Goal: Obtain resource: Download file/media

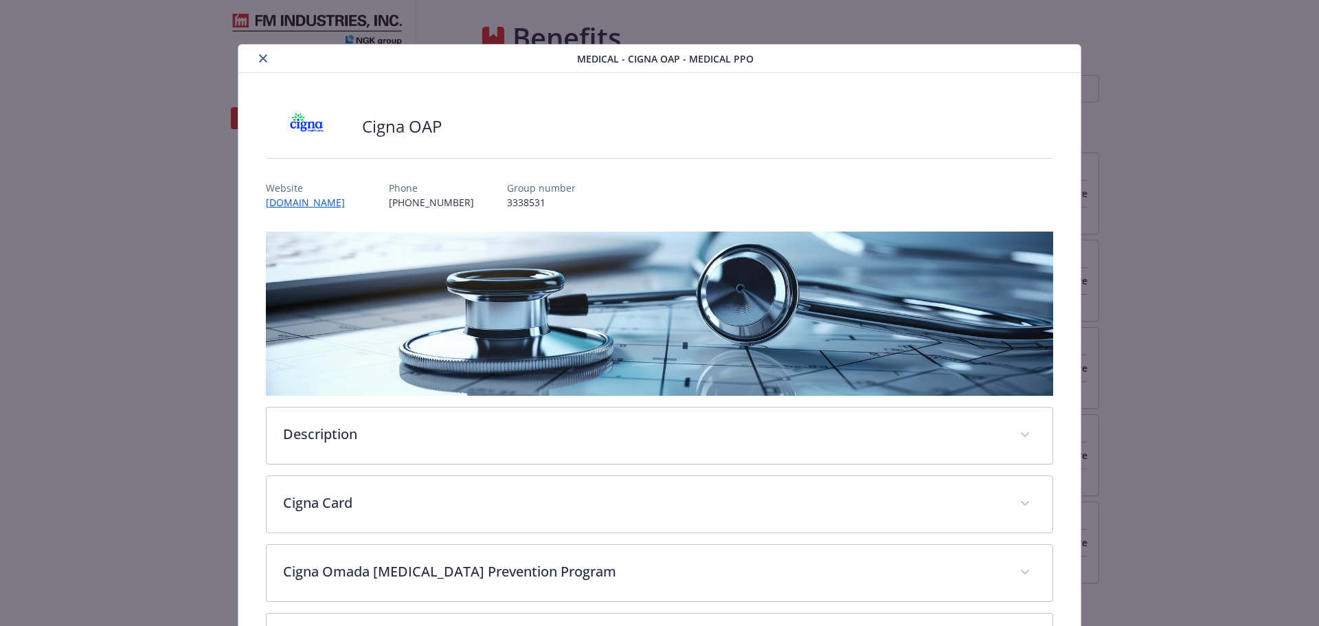
scroll to position [659, 0]
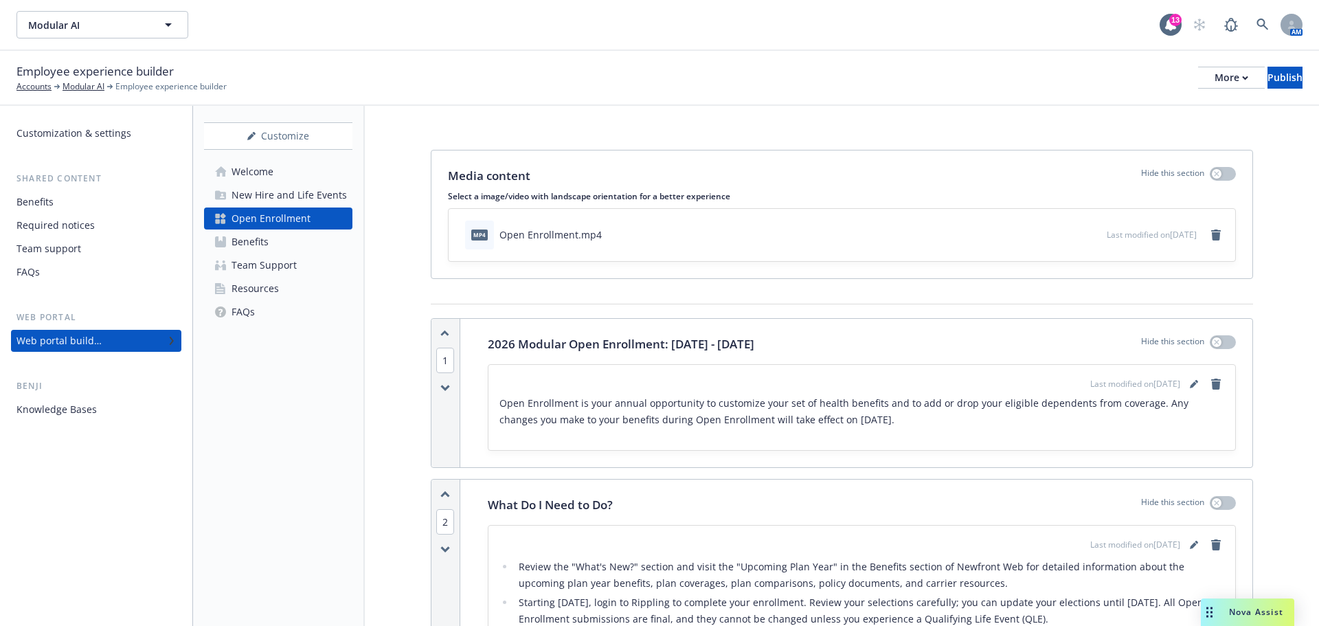
click at [776, 48] on div "Modular AI Modular AI 13 AM" at bounding box center [659, 24] width 1319 height 49
click at [790, 72] on div "Employee experience builder Accounts Modular AI Employee experience builder Mor…" at bounding box center [659, 77] width 1286 height 30
click at [1214, 75] on div "More" at bounding box center [1231, 77] width 34 height 21
click at [1178, 130] on link "Copy portal link" at bounding box center [1117, 135] width 203 height 27
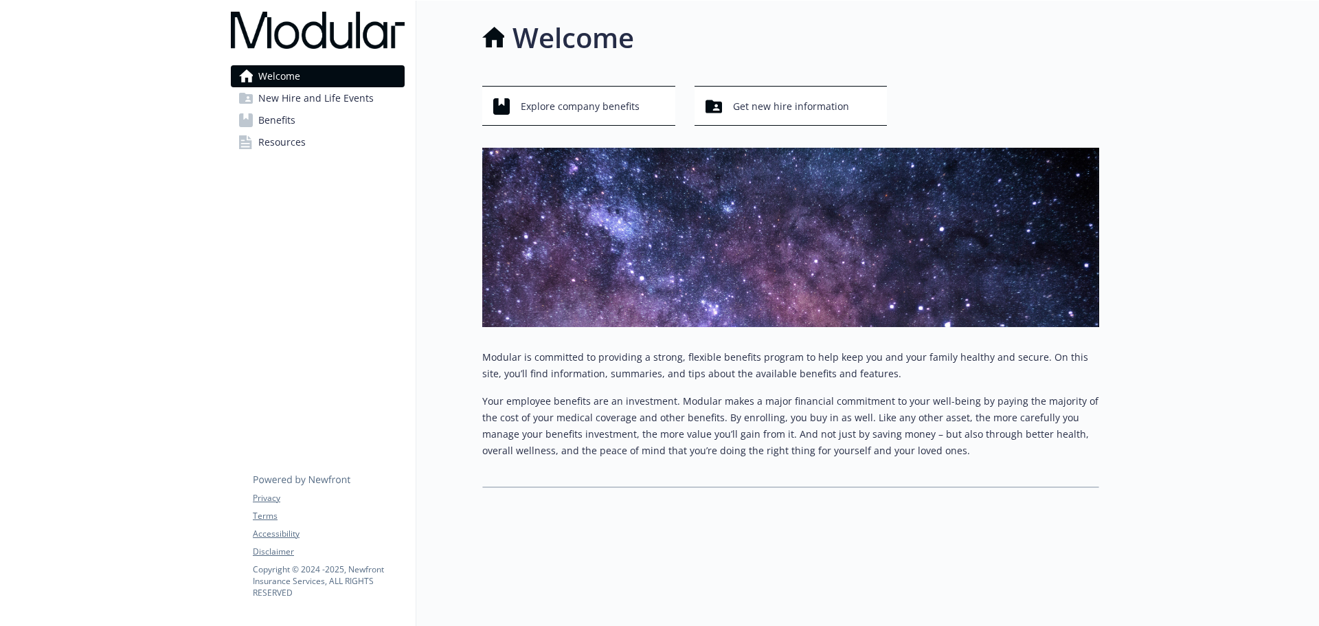
click at [300, 207] on div "Welcome New Hire and Life Events Benefits Resources Privacy Terms Accessibility…" at bounding box center [318, 314] width 196 height 626
click at [275, 114] on span "Benefits" at bounding box center [276, 120] width 37 height 22
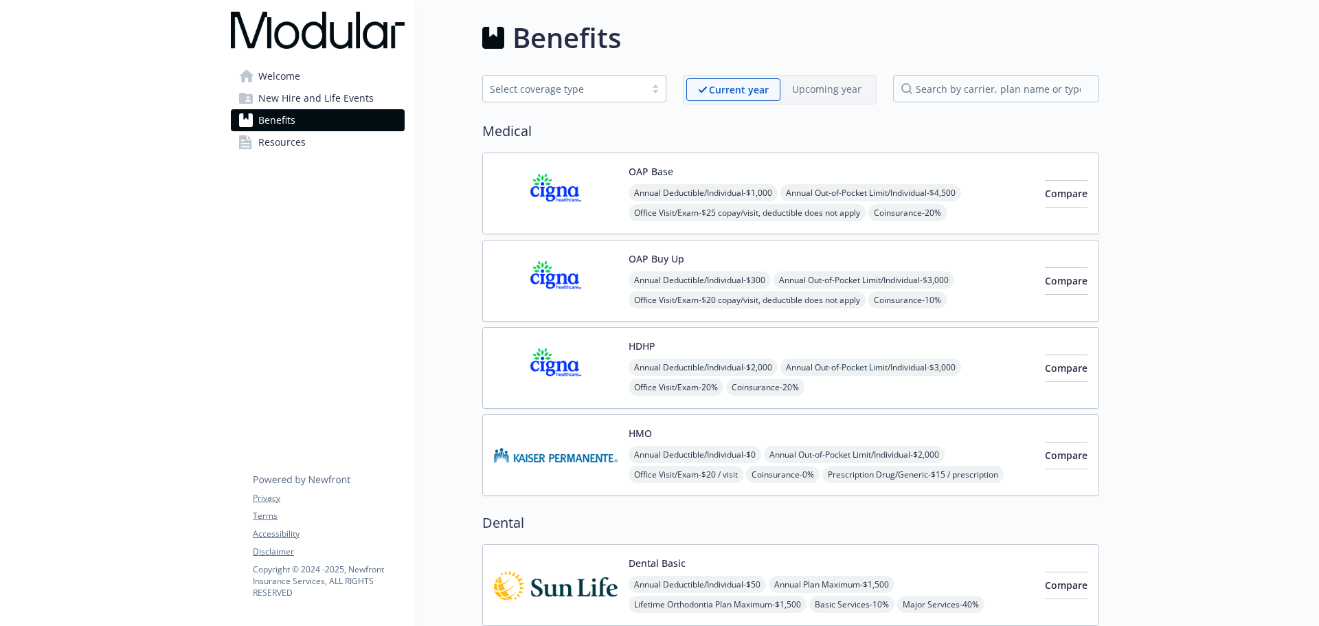
click at [308, 141] on link "Resources" at bounding box center [318, 142] width 174 height 22
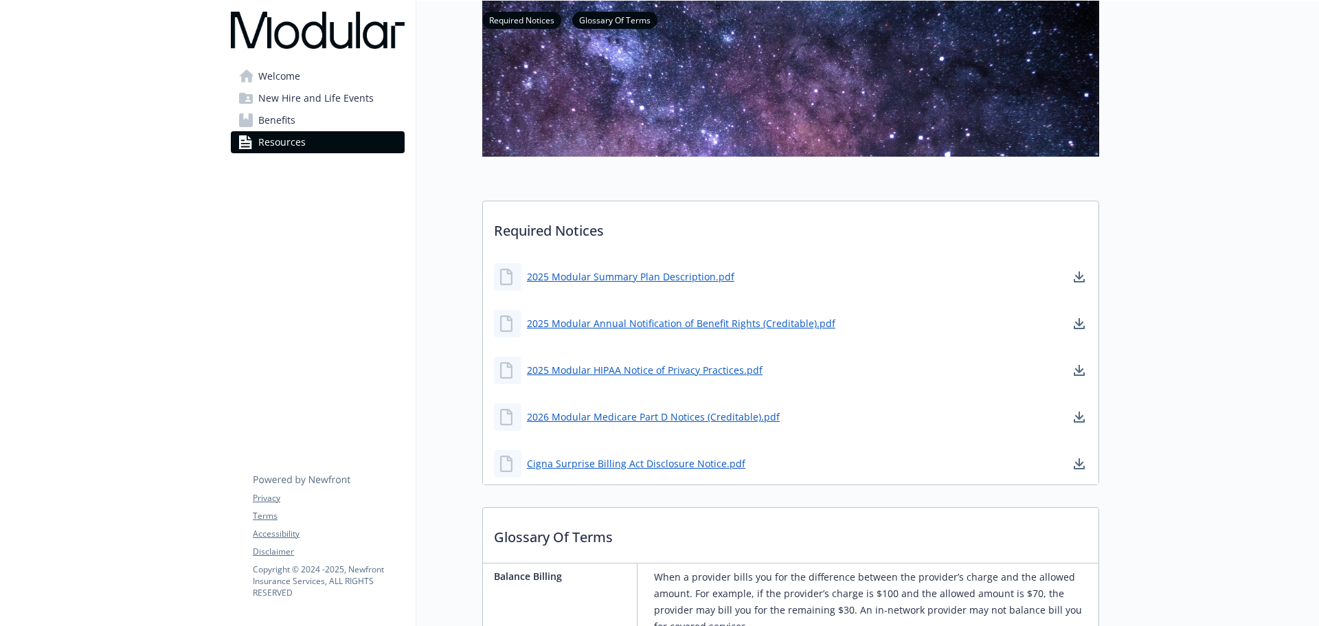
scroll to position [137, 0]
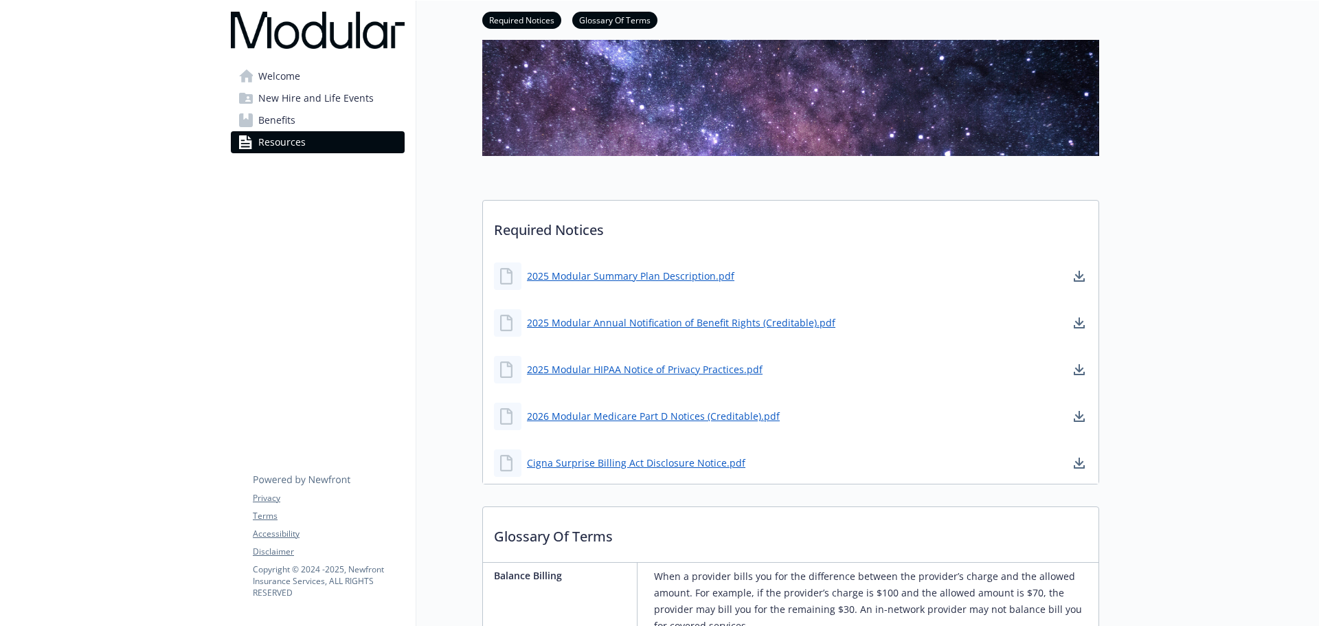
click at [294, 116] on span "Benefits" at bounding box center [276, 120] width 37 height 22
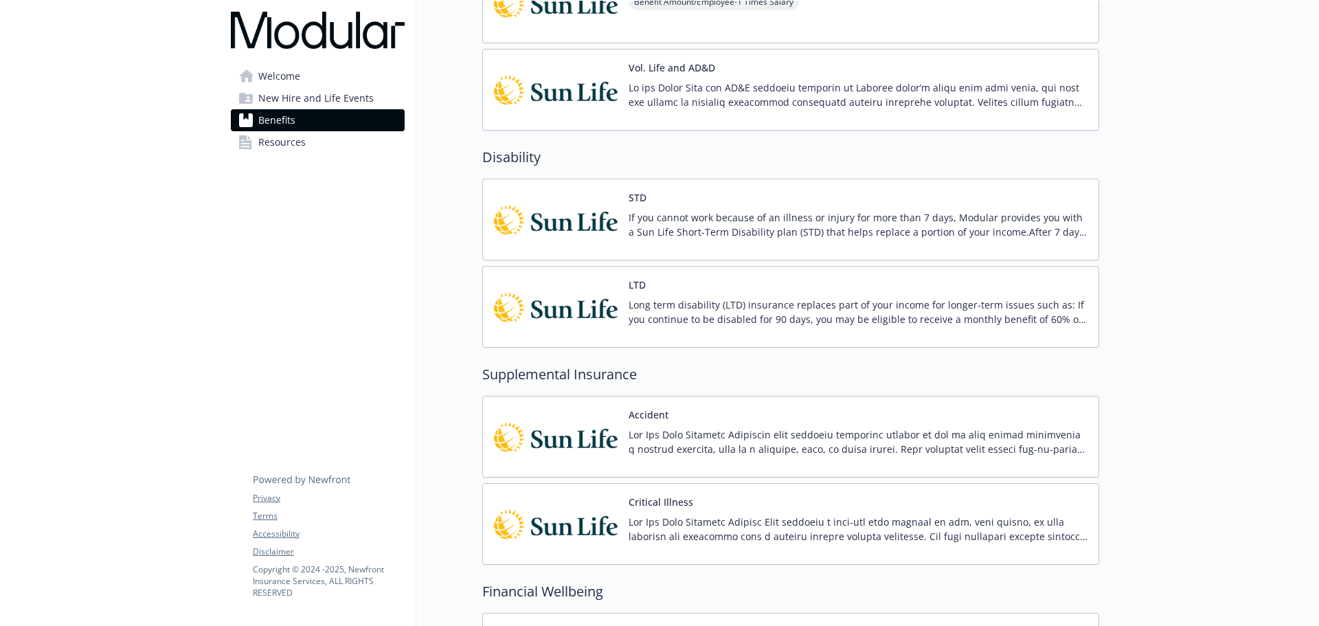
scroll to position [1030, 0]
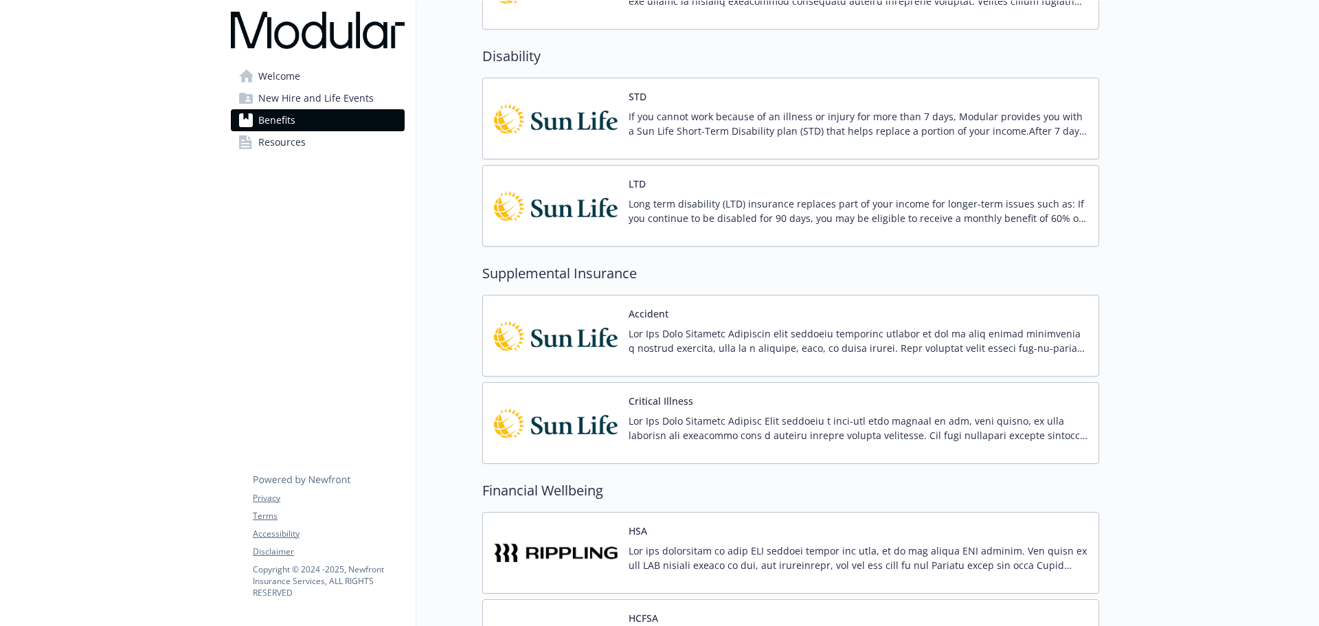
drag, startPoint x: 520, startPoint y: 245, endPoint x: 451, endPoint y: 249, distance: 69.4
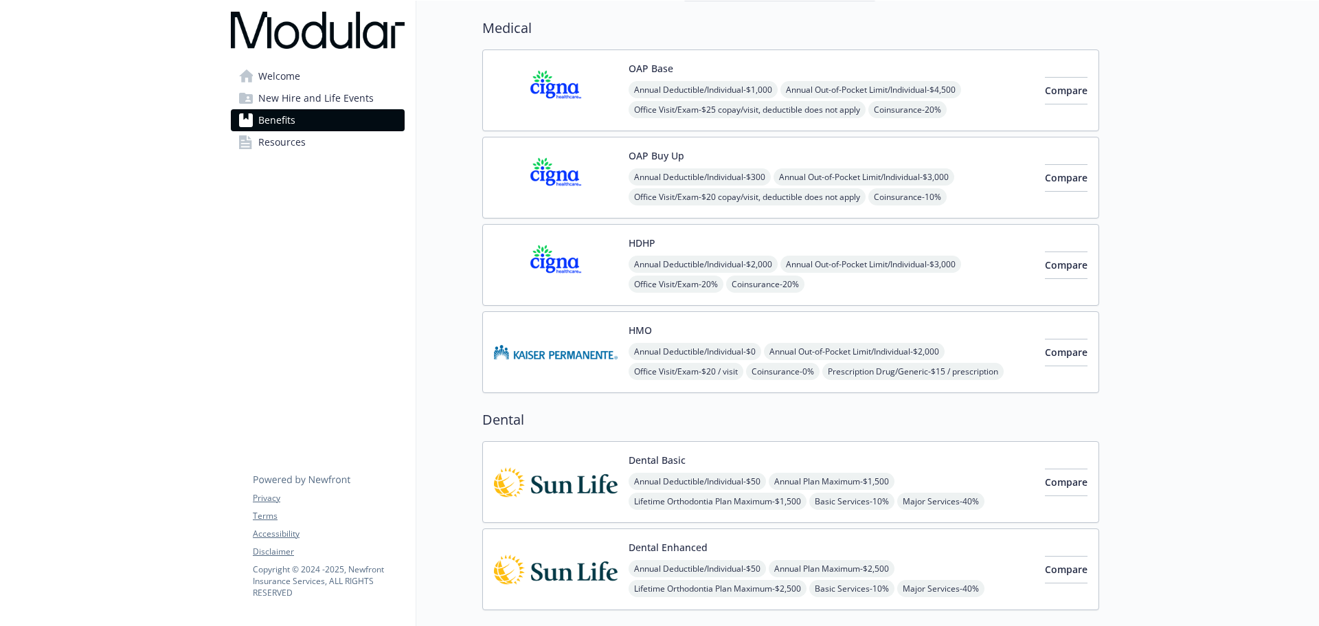
scroll to position [0, 0]
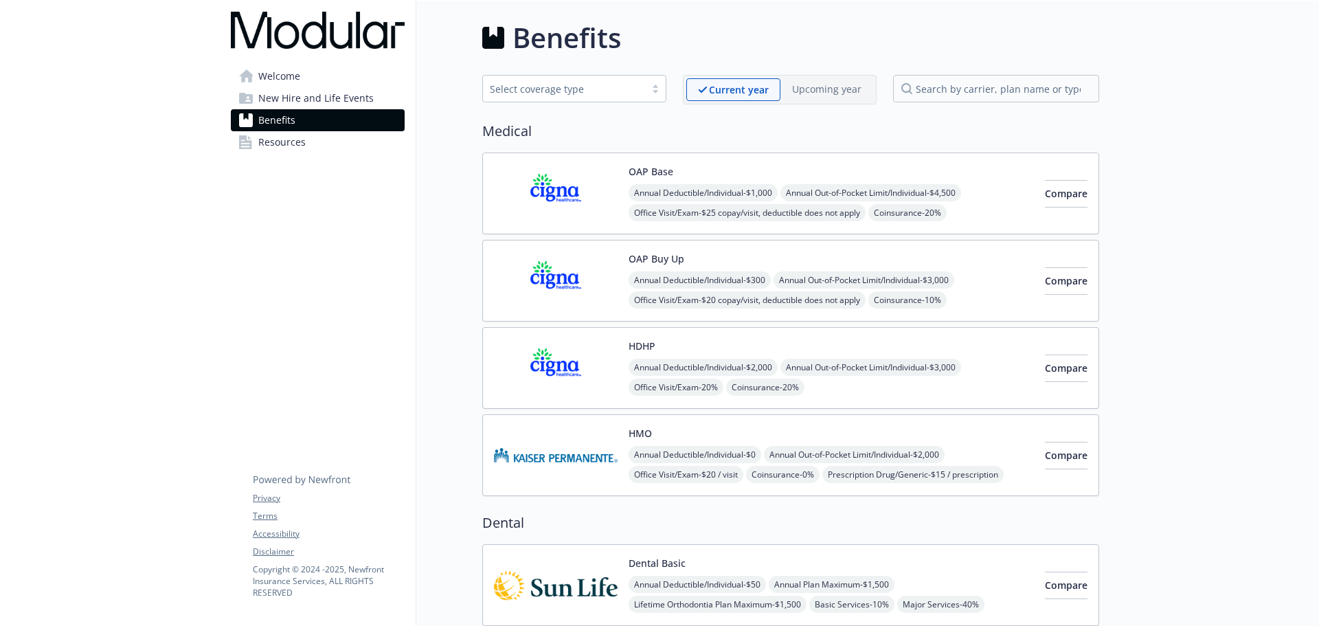
click at [348, 72] on link "Welcome" at bounding box center [318, 76] width 174 height 22
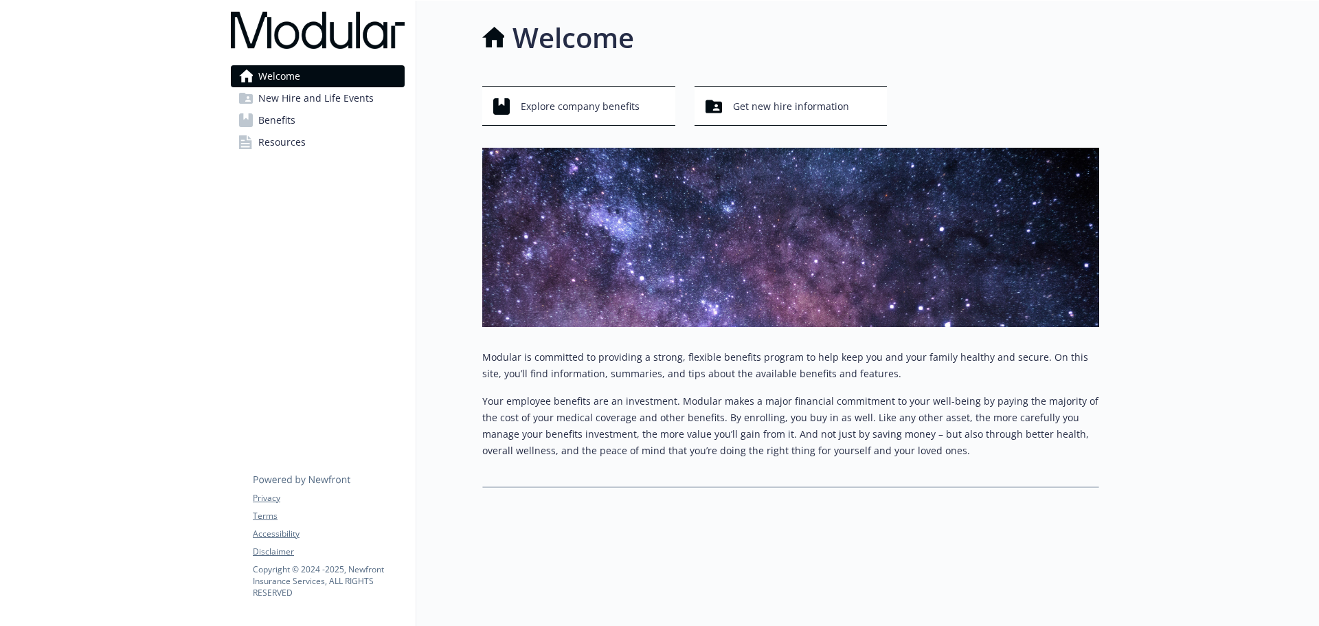
click at [367, 100] on span "New Hire and Life Events" at bounding box center [315, 98] width 115 height 22
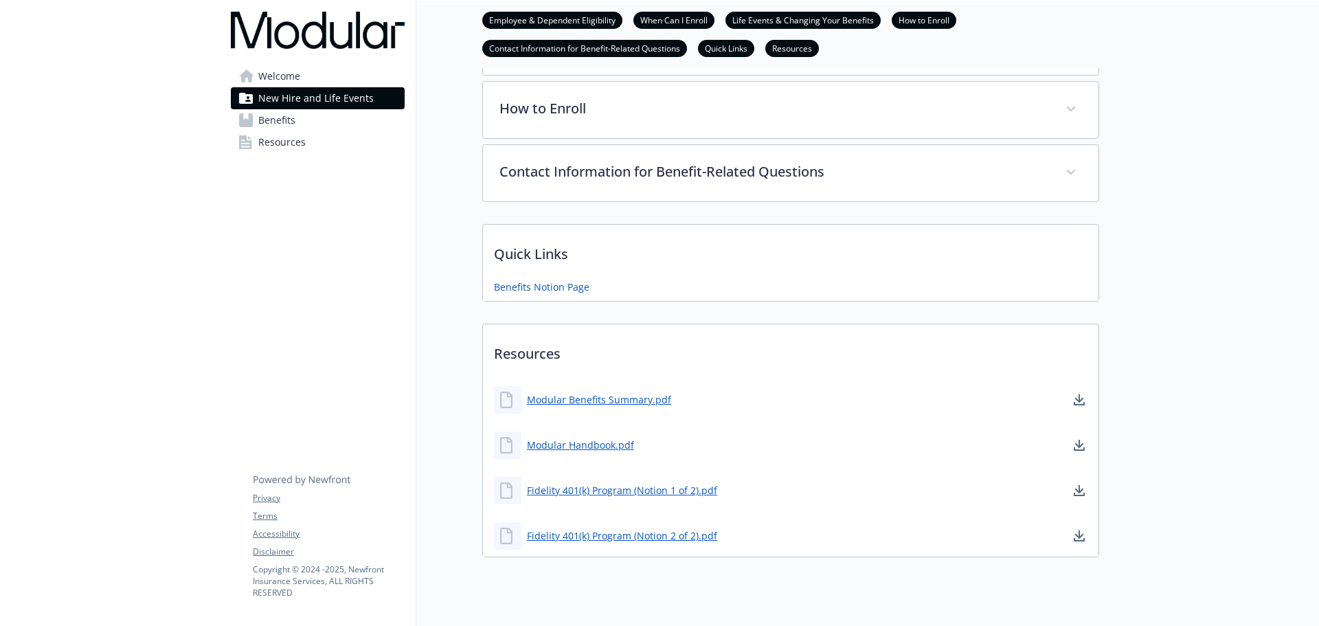
scroll to position [481, 0]
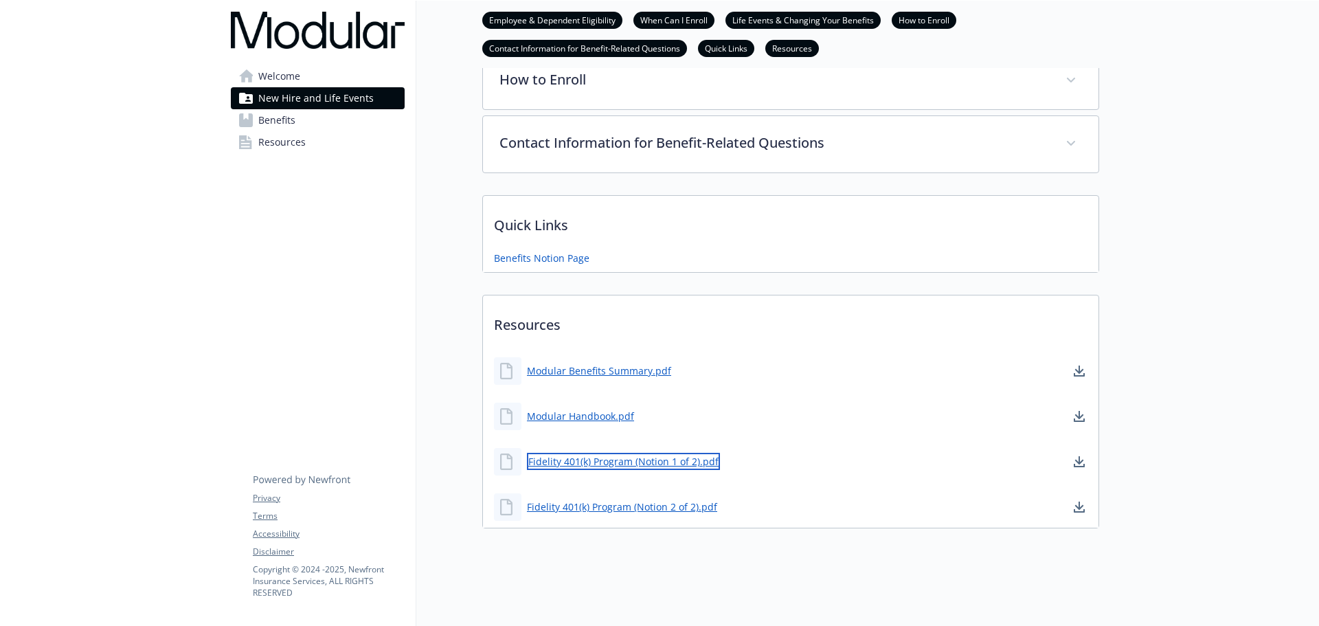
click at [623, 462] on link "Fidelity 401(k) Program (Notion 1 of 2).pdf" at bounding box center [623, 461] width 193 height 17
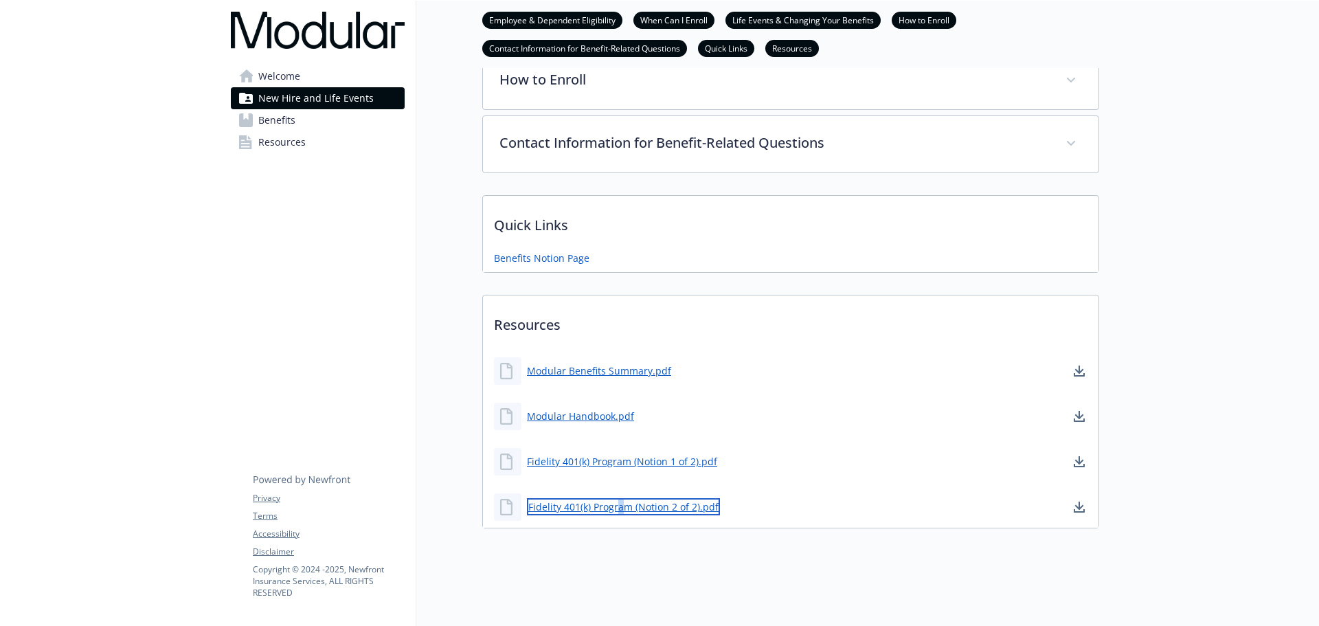
click at [619, 510] on link "Fidelity 401(k) Program (Notion 2 of 2).pdf" at bounding box center [623, 506] width 193 height 17
click at [461, 272] on div "New Hire and Life Events Employee & Dependent Eligibility When Can I Enroll Lif…" at bounding box center [757, 32] width 683 height 1025
click at [1206, 216] on div at bounding box center [1209, 73] width 220 height 1107
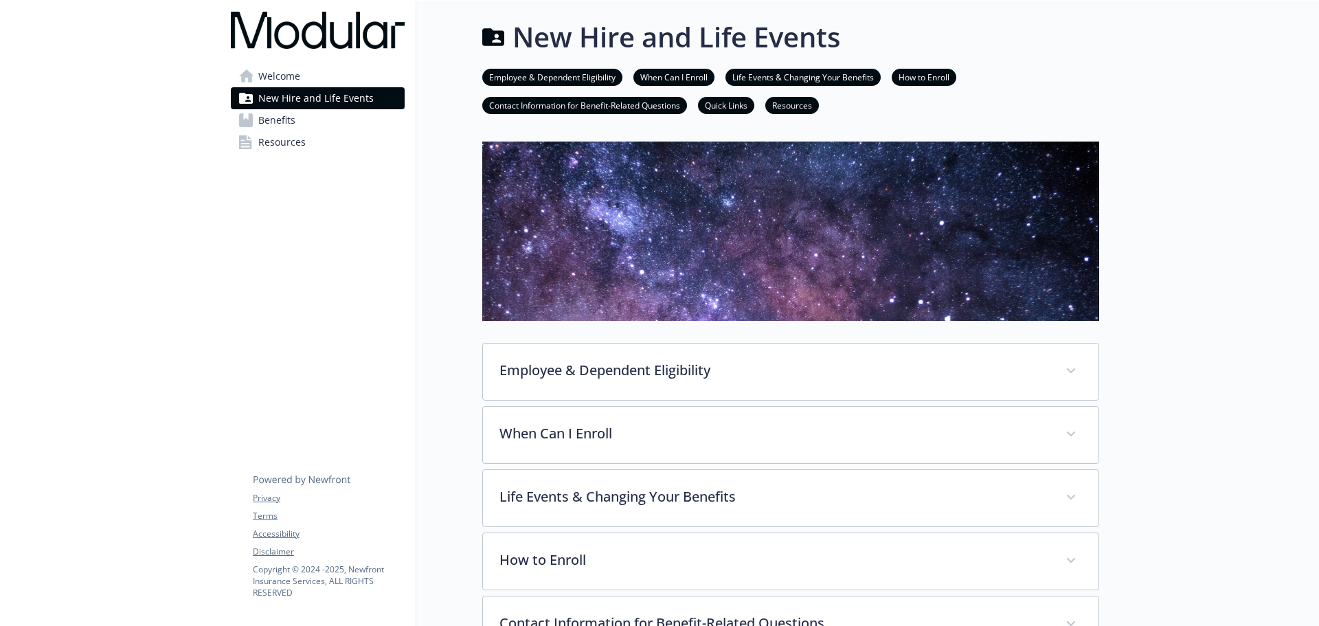
scroll to position [0, 0]
click at [1188, 233] on div at bounding box center [1209, 554] width 220 height 1107
click at [431, 153] on div "New Hire and Life Events Employee & Dependent Eligibility When Can I Enroll Lif…" at bounding box center [757, 513] width 683 height 1025
